Goal: Transaction & Acquisition: Purchase product/service

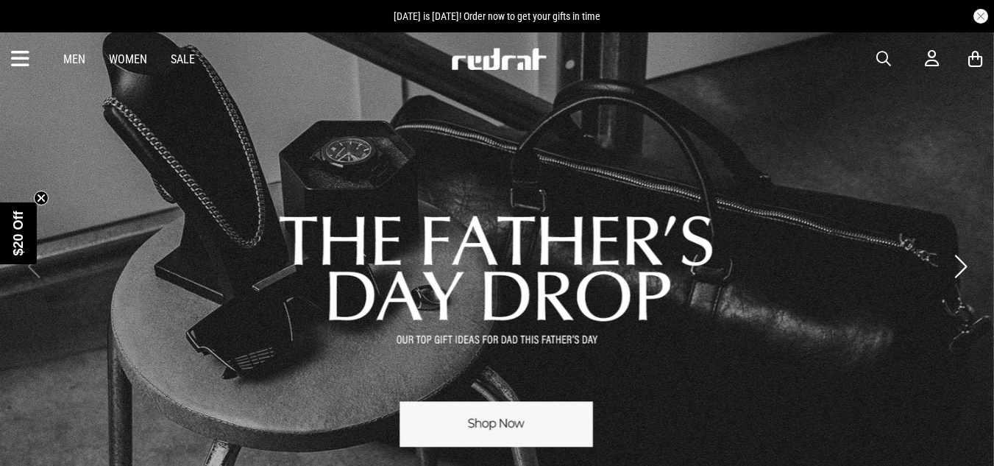
click at [71, 62] on link "Men" at bounding box center [74, 59] width 22 height 14
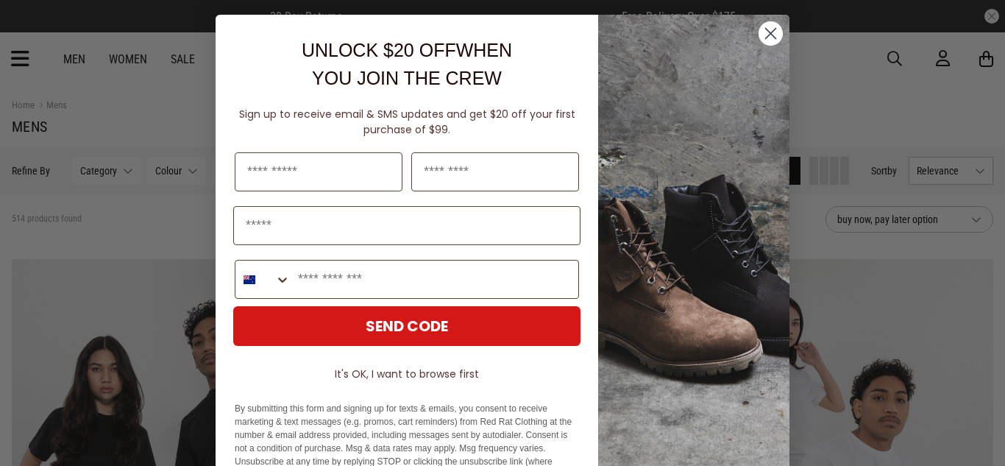
click at [766, 35] on icon "Close dialog" at bounding box center [771, 34] width 10 height 10
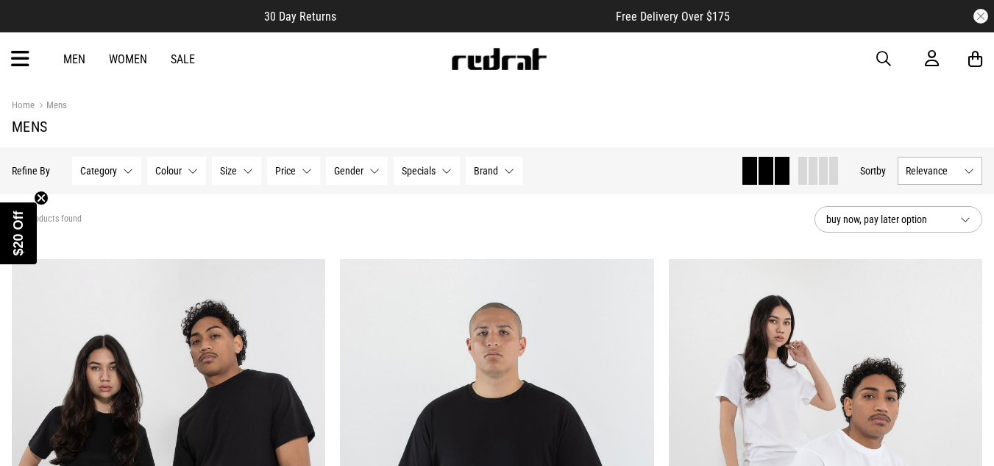
click at [885, 57] on span "button" at bounding box center [883, 59] width 15 height 18
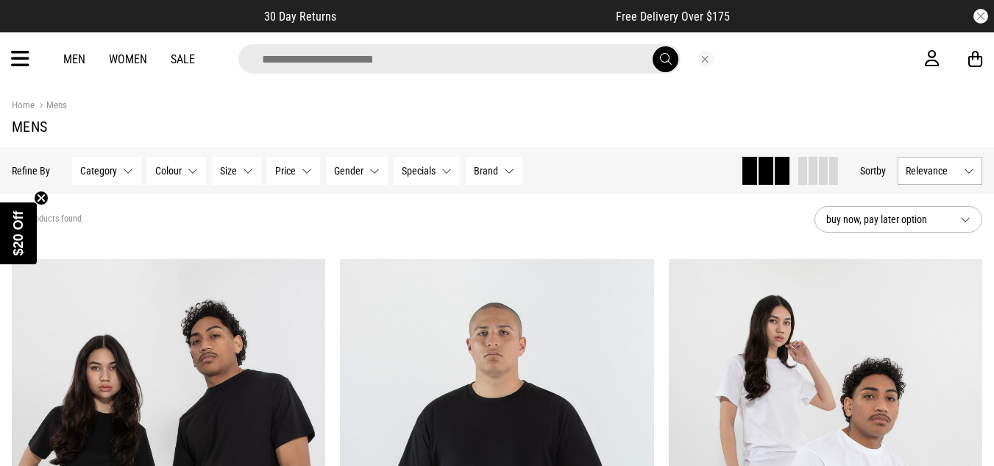
click at [448, 63] on input "search" at bounding box center [459, 58] width 442 height 29
type input "**********"
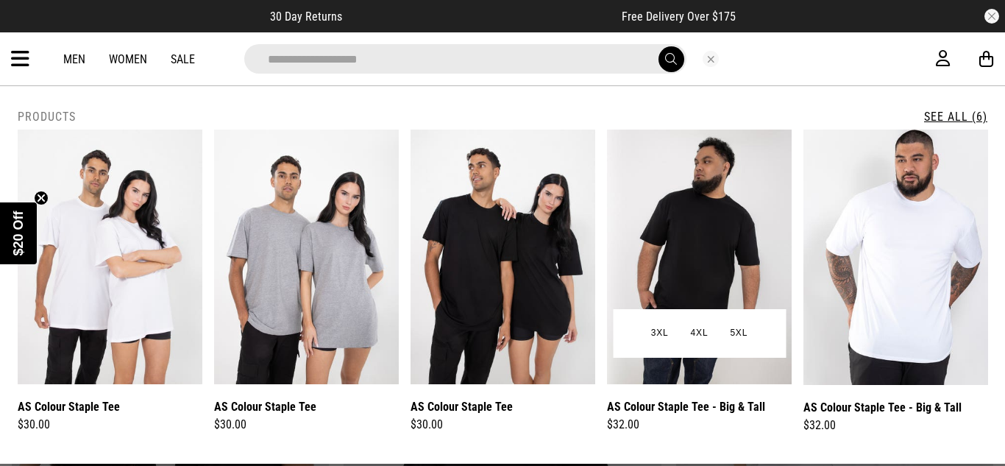
click at [684, 263] on img at bounding box center [699, 256] width 185 height 254
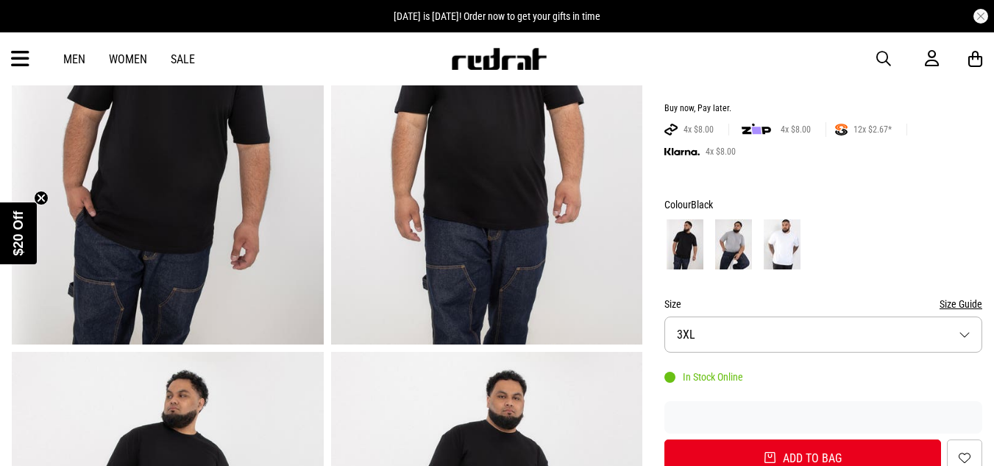
scroll to position [226, 0]
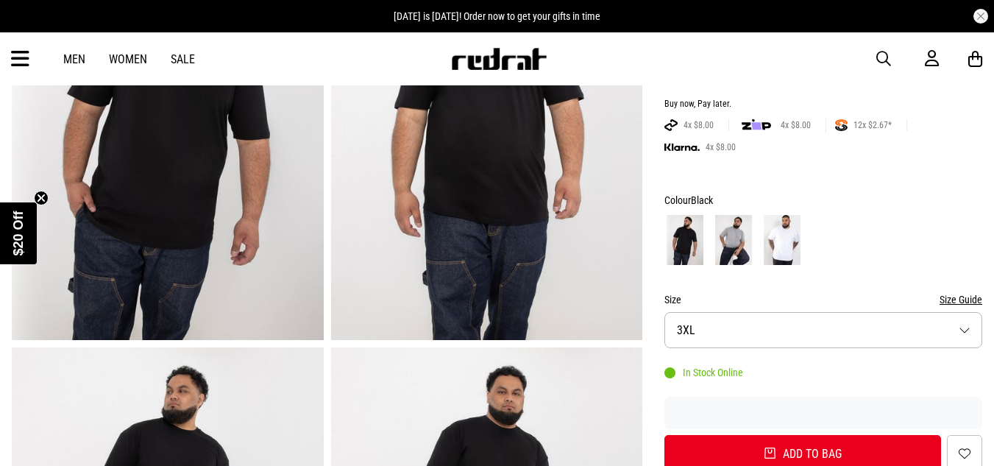
drag, startPoint x: 999, startPoint y: 78, endPoint x: 1004, endPoint y: 116, distance: 38.5
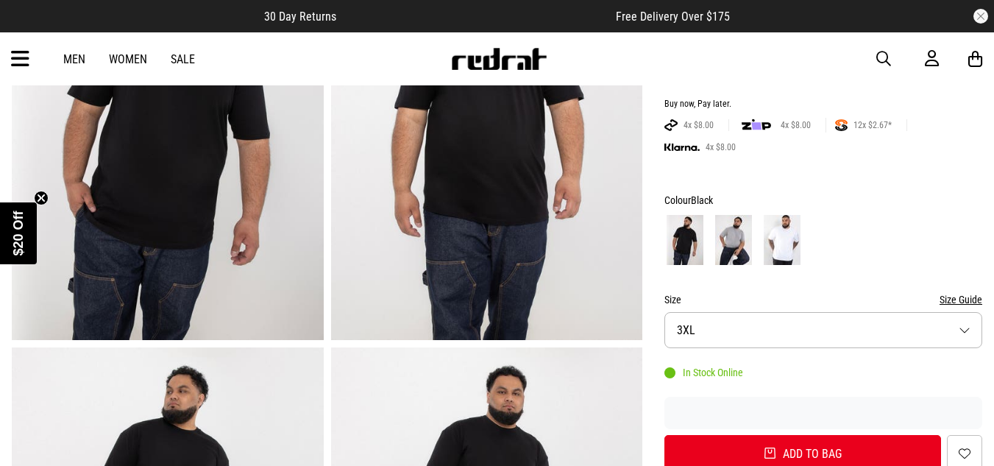
scroll to position [0, 0]
click at [977, 326] on button "Size 3XL" at bounding box center [823, 330] width 318 height 36
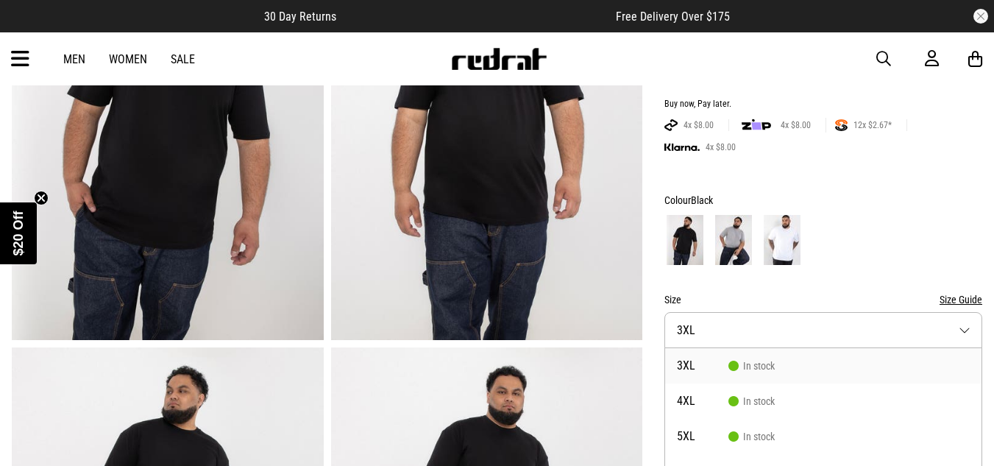
scroll to position [249, 0]
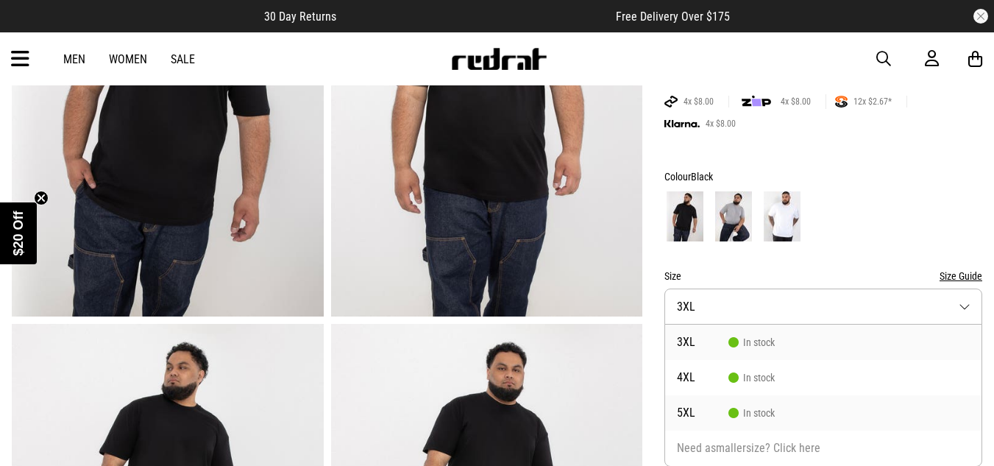
click at [688, 413] on span "5XL" at bounding box center [702, 413] width 51 height 12
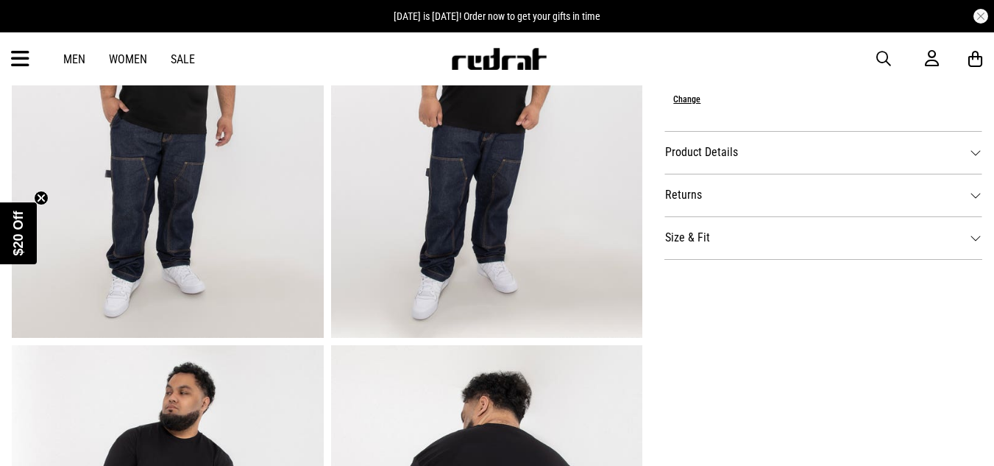
scroll to position [669, 0]
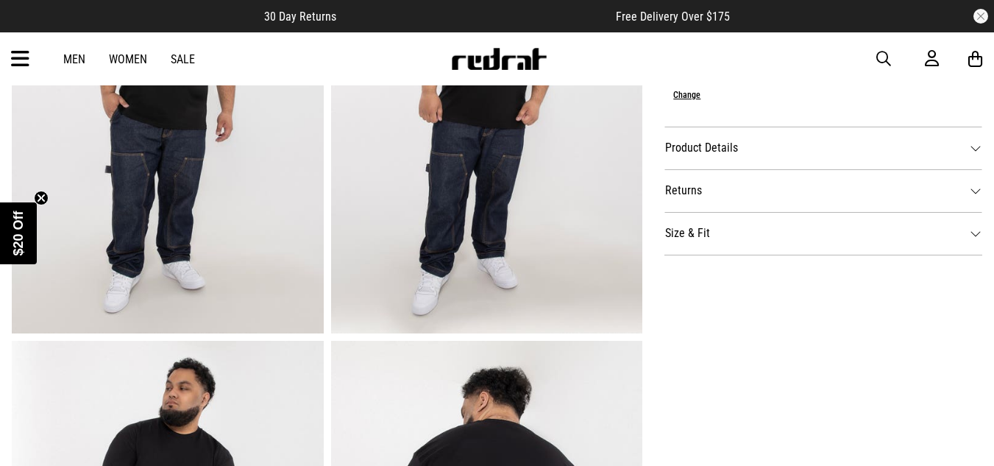
click at [971, 150] on dt "Product Details" at bounding box center [823, 147] width 318 height 43
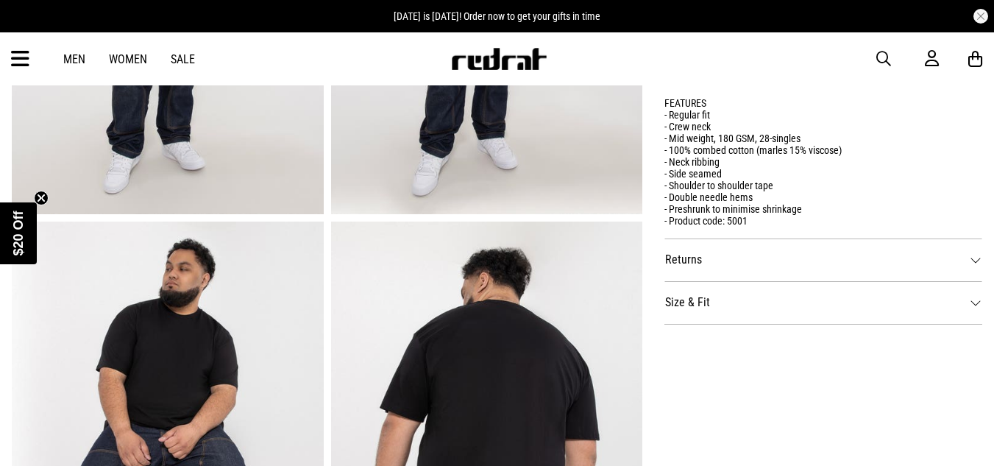
scroll to position [775, 0]
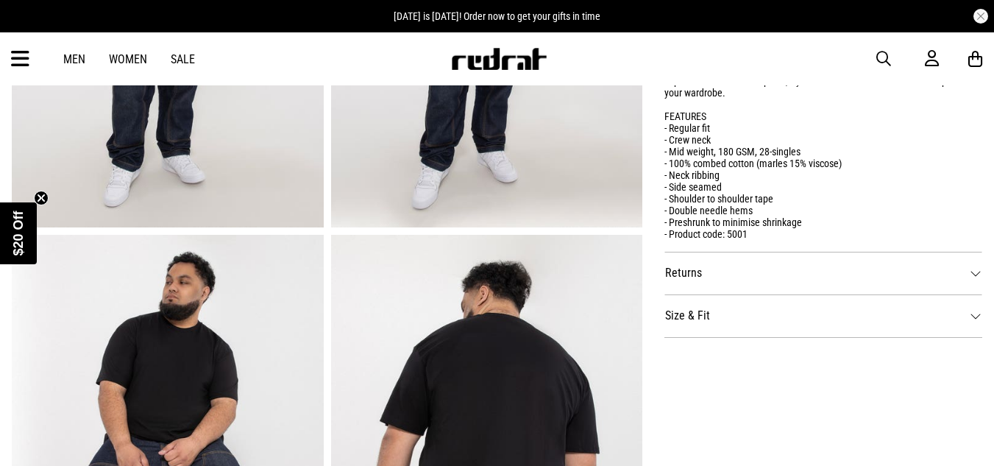
click at [967, 324] on dt "Size & Fit" at bounding box center [823, 315] width 318 height 43
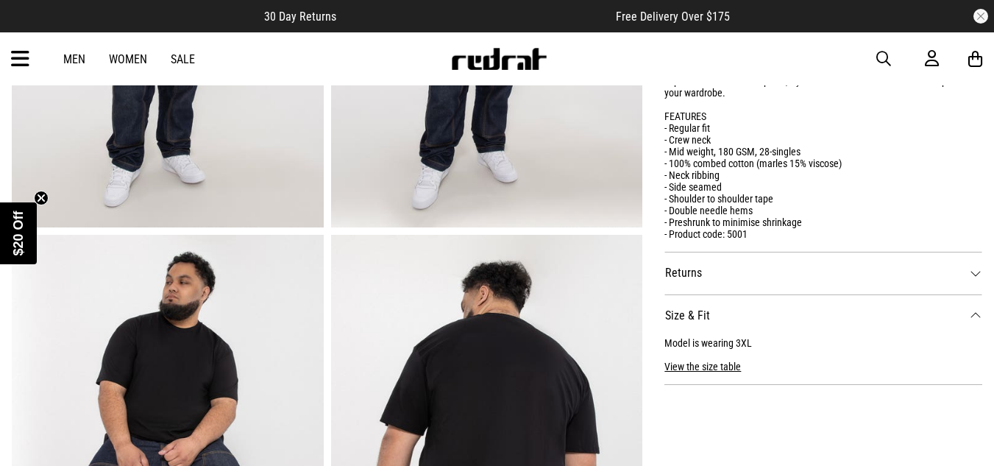
click at [721, 368] on button "View the size table" at bounding box center [702, 361] width 76 height 24
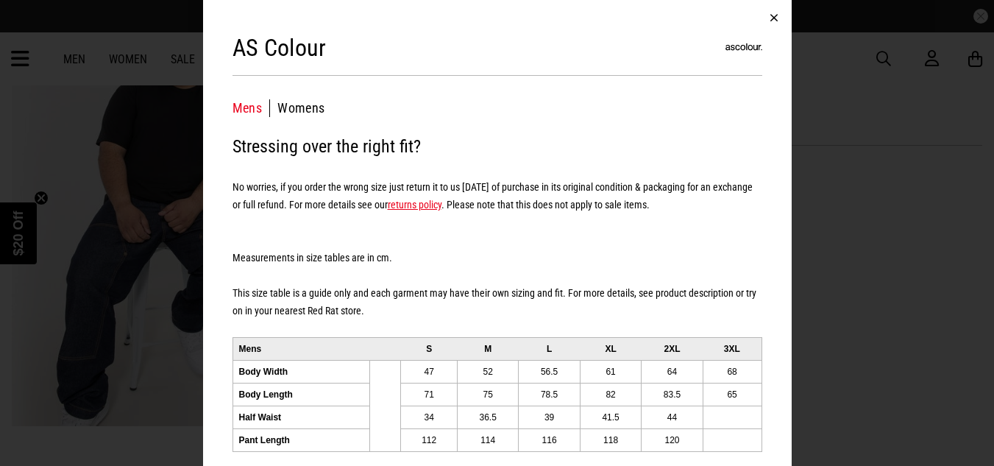
scroll to position [1023, 0]
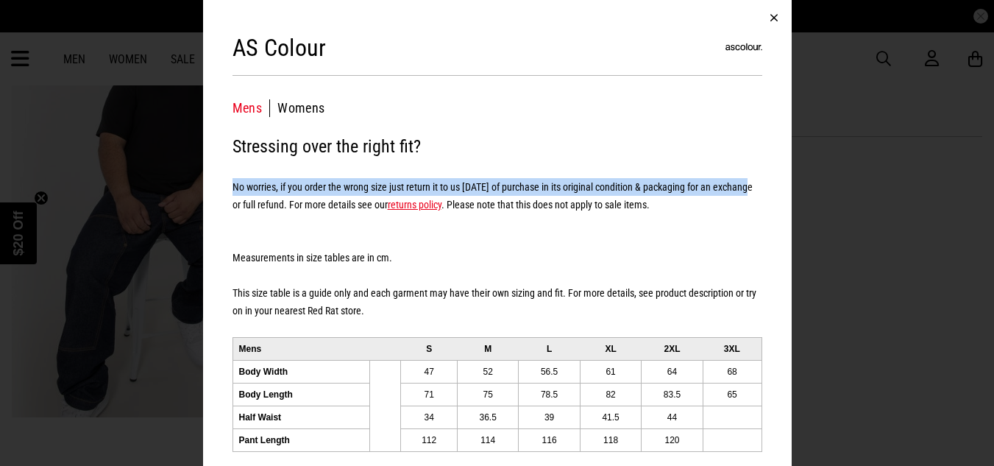
drag, startPoint x: 753, startPoint y: 177, endPoint x: 718, endPoint y: 137, distance: 53.1
click at [718, 137] on div "Stressing over the right fit? No worries, if you order the wrong size just retu…" at bounding box center [497, 226] width 530 height 188
